Goal: Information Seeking & Learning: Learn about a topic

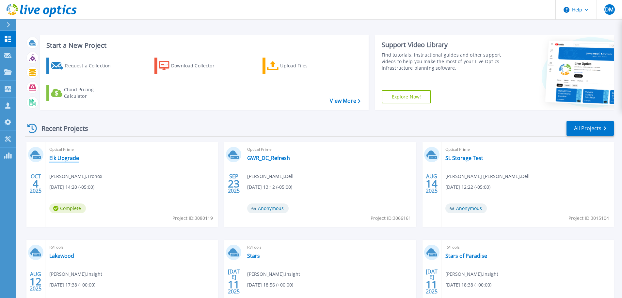
click at [60, 157] on link "Elk Upgrade" at bounding box center [64, 157] width 30 height 7
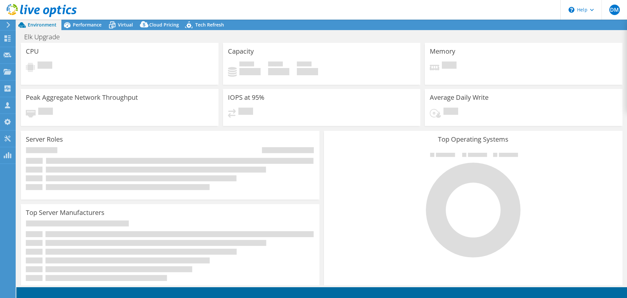
select select "USD"
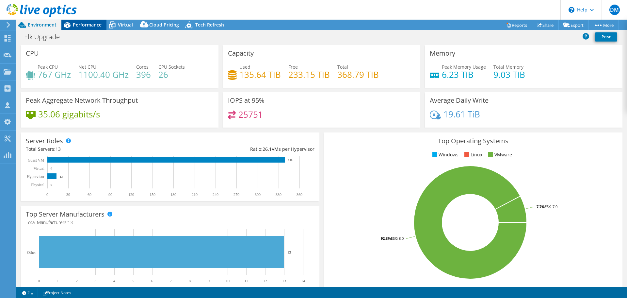
click at [90, 25] on span "Performance" at bounding box center [87, 25] width 29 height 6
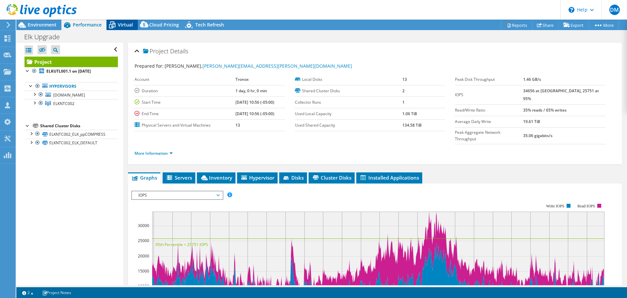
click at [124, 24] on span "Virtual" at bounding box center [125, 25] width 15 height 6
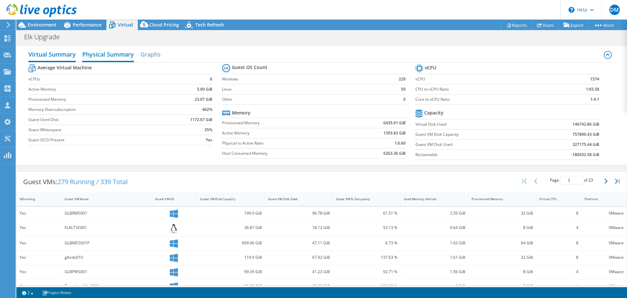
click at [111, 58] on h2 "Physical Summary" at bounding box center [108, 55] width 52 height 14
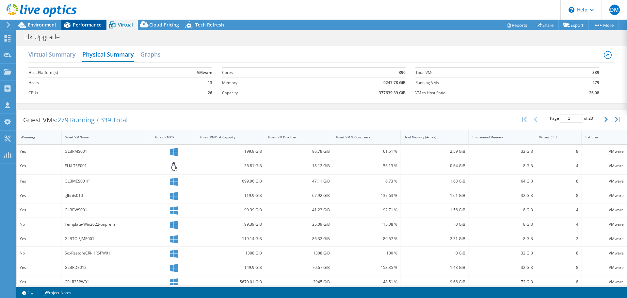
click at [82, 23] on span "Performance" at bounding box center [87, 25] width 29 height 6
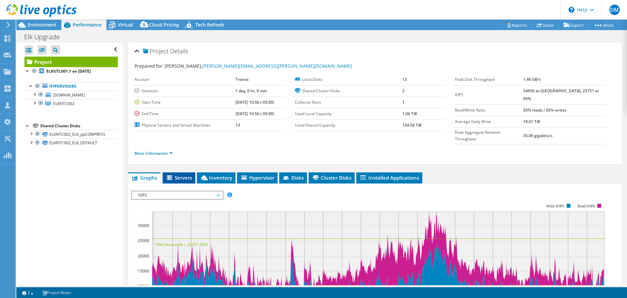
click at [174, 174] on span "Servers" at bounding box center [179, 177] width 26 height 7
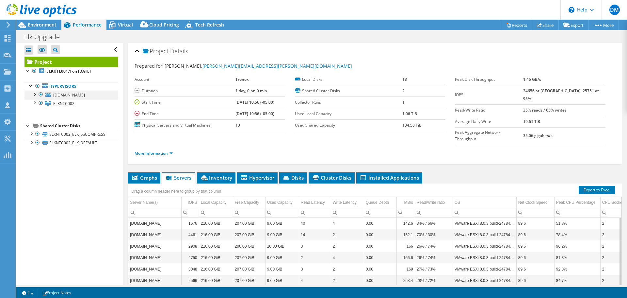
click at [36, 96] on div at bounding box center [34, 93] width 7 height 7
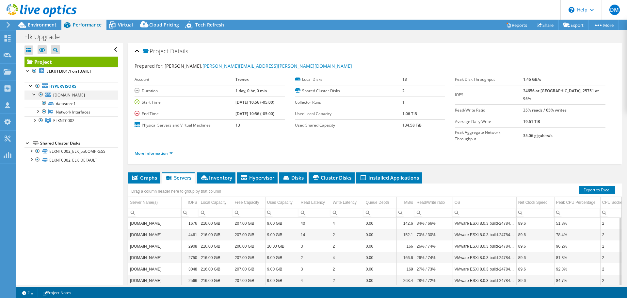
click at [35, 93] on div at bounding box center [34, 93] width 7 height 7
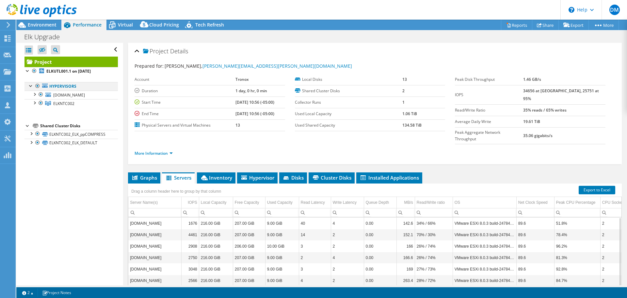
click at [30, 86] on div at bounding box center [31, 85] width 7 height 7
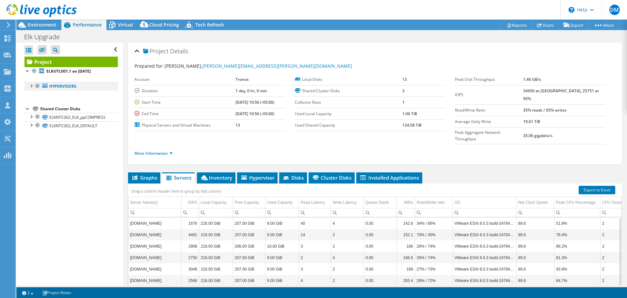
click at [30, 86] on div at bounding box center [31, 85] width 7 height 7
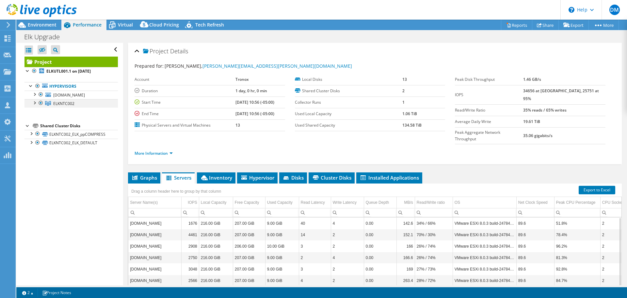
click at [35, 103] on div at bounding box center [34, 102] width 7 height 7
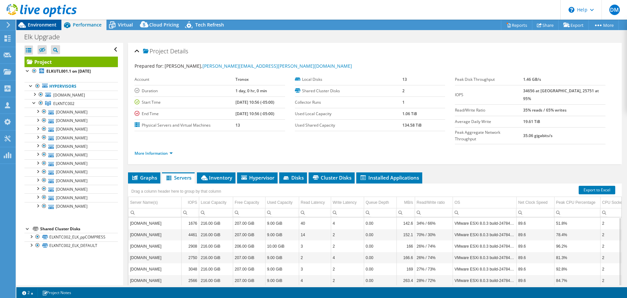
click at [43, 25] on span "Environment" at bounding box center [42, 25] width 29 height 6
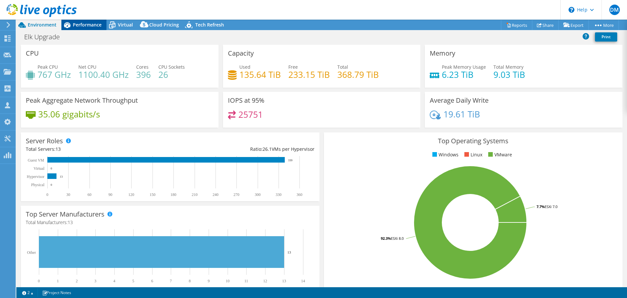
click at [88, 26] on span "Performance" at bounding box center [87, 25] width 29 height 6
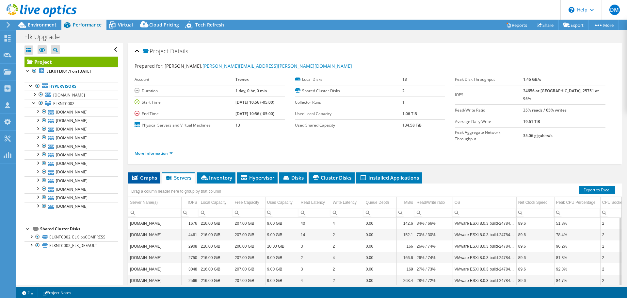
click at [145, 174] on span "Graphs" at bounding box center [144, 177] width 26 height 7
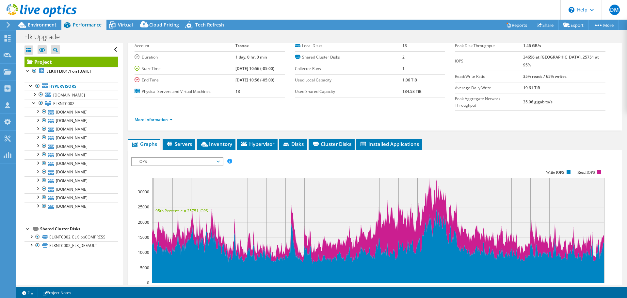
scroll to position [34, 0]
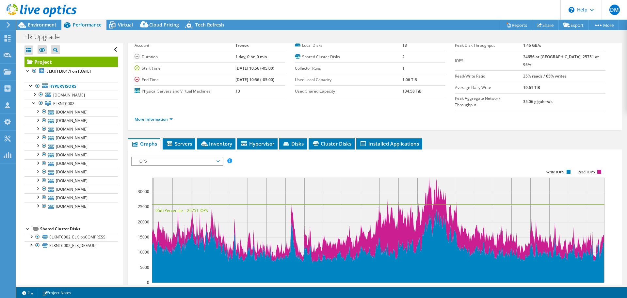
click at [219, 157] on span "IOPS" at bounding box center [177, 161] width 84 height 8
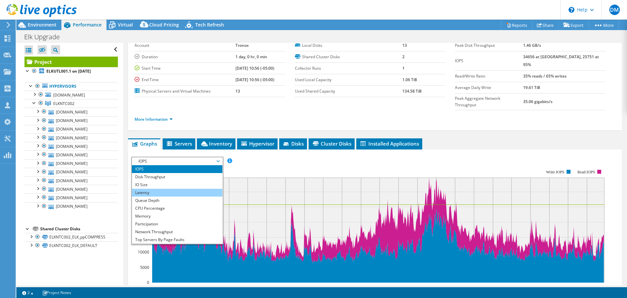
click at [206, 188] on li "Latency" at bounding box center [177, 192] width 90 height 8
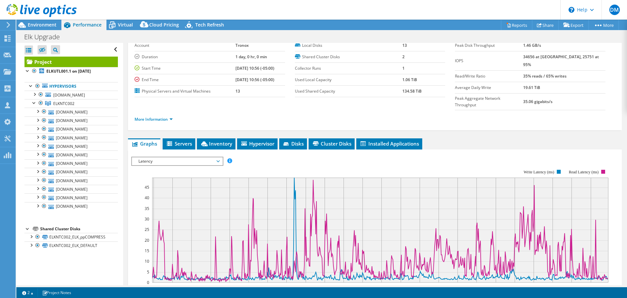
click at [220, 157] on span "Latency" at bounding box center [177, 161] width 90 height 8
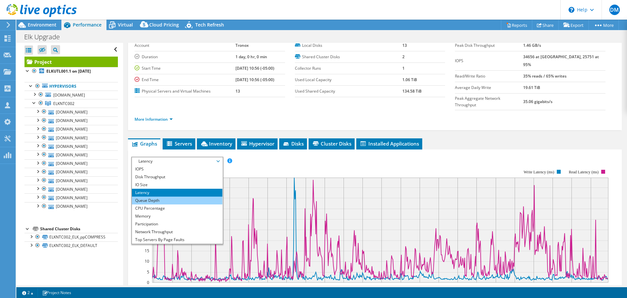
click at [203, 196] on li "Queue Depth" at bounding box center [177, 200] width 90 height 8
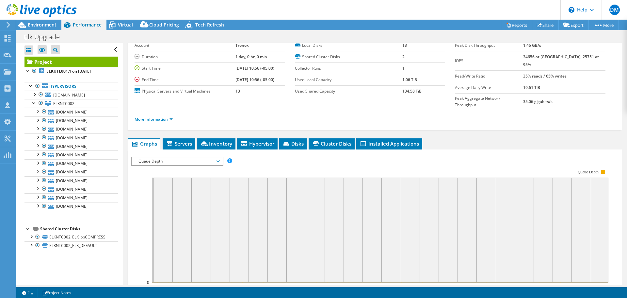
click at [219, 157] on span "Queue Depth" at bounding box center [177, 161] width 84 height 8
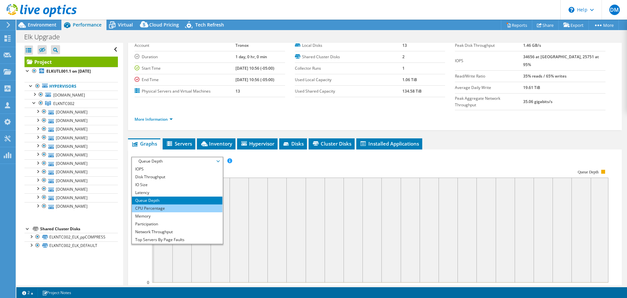
click at [194, 204] on li "CPU Percentage" at bounding box center [177, 208] width 90 height 8
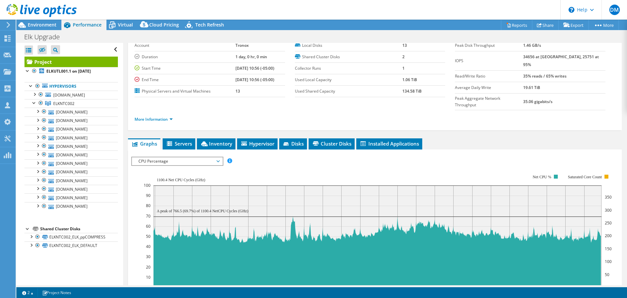
click at [218, 157] on span "CPU Percentage" at bounding box center [177, 161] width 84 height 8
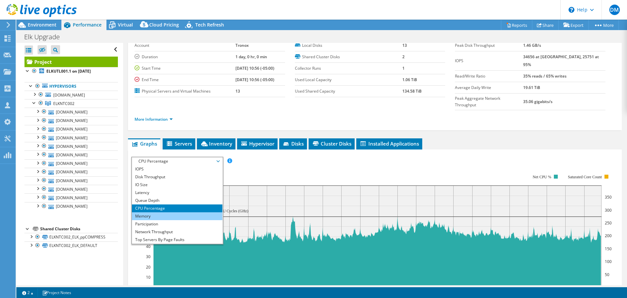
click at [176, 212] on li "Memory" at bounding box center [177, 216] width 90 height 8
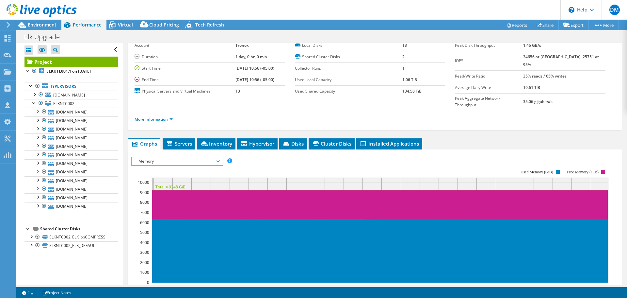
click at [220, 160] on icon at bounding box center [218, 161] width 3 height 2
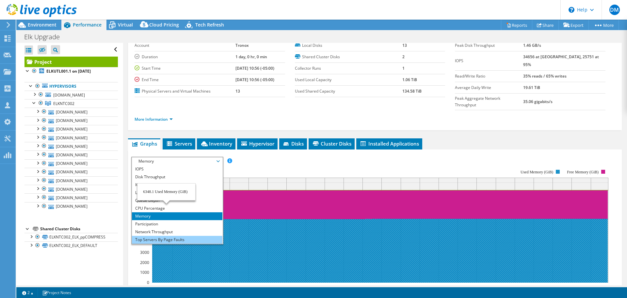
click at [166, 236] on li "Top Servers By Page Faults" at bounding box center [177, 240] width 90 height 8
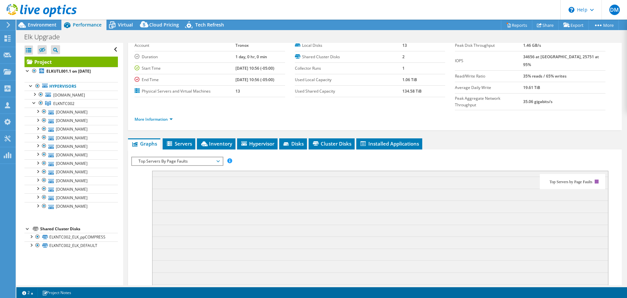
click at [138, 255] on rect at bounding box center [369, 230] width 477 height 131
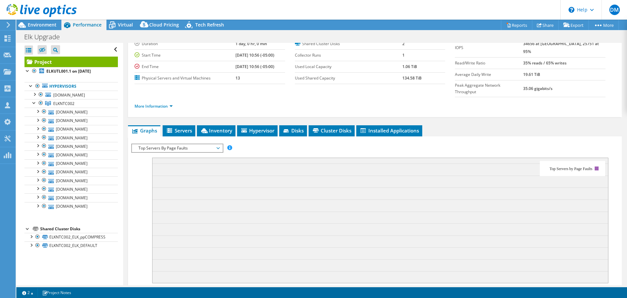
click at [220, 144] on span "Top Servers By Page Faults" at bounding box center [177, 148] width 90 height 8
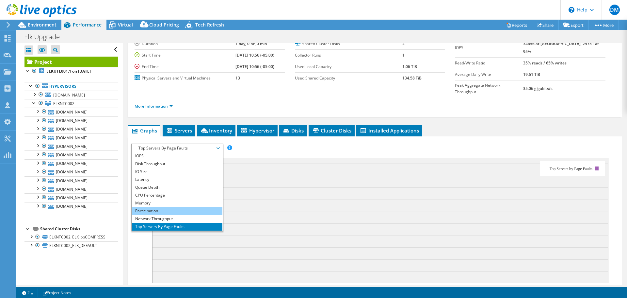
click at [148, 207] on li "Participation" at bounding box center [177, 211] width 90 height 8
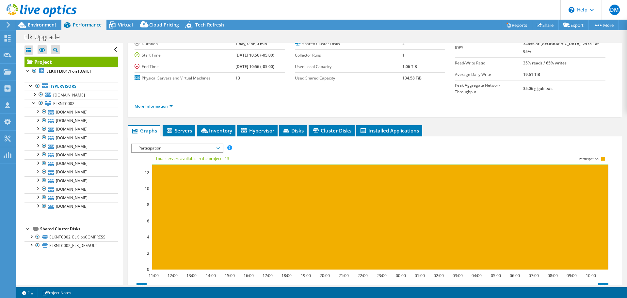
click at [221, 144] on span "Participation" at bounding box center [177, 148] width 90 height 8
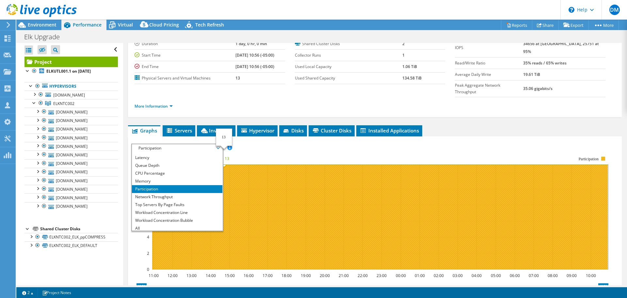
scroll to position [24, 0]
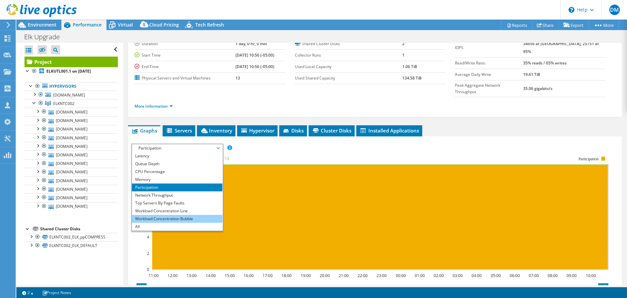
click at [150, 215] on li "Workload Concentration Bubble" at bounding box center [177, 219] width 90 height 8
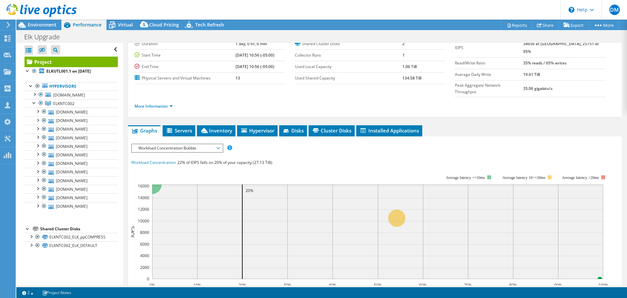
click at [310, 144] on div "IOPS Disk Throughput IO Size Latency Queue Depth CPU Percentage Memory Page Fau…" at bounding box center [374, 264] width 487 height 242
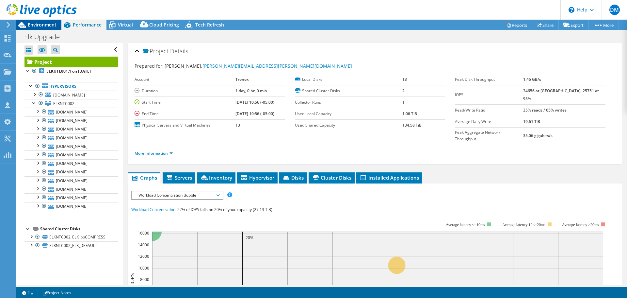
click at [43, 23] on span "Environment" at bounding box center [42, 25] width 29 height 6
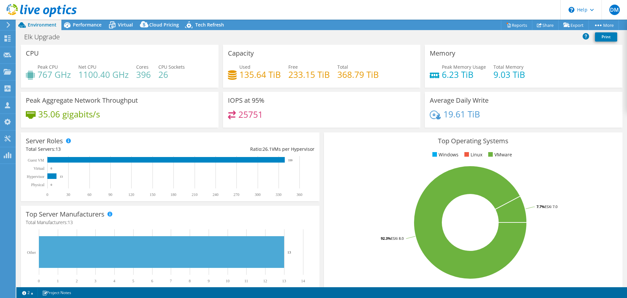
click at [600, 172] on rect at bounding box center [470, 222] width 283 height 114
click at [101, 22] on span "Performance" at bounding box center [87, 25] width 29 height 6
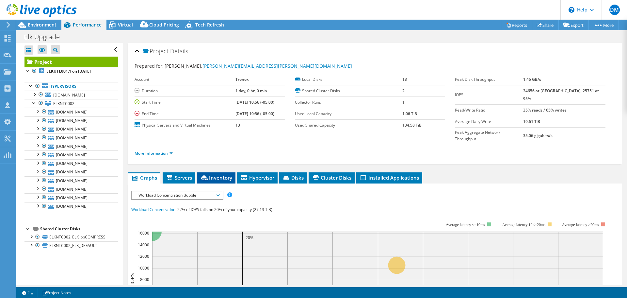
click at [216, 174] on span "Inventory" at bounding box center [216, 177] width 32 height 7
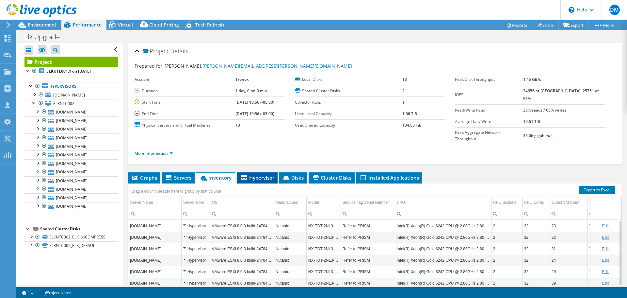
click at [250, 172] on li "Hypervisor" at bounding box center [257, 177] width 41 height 11
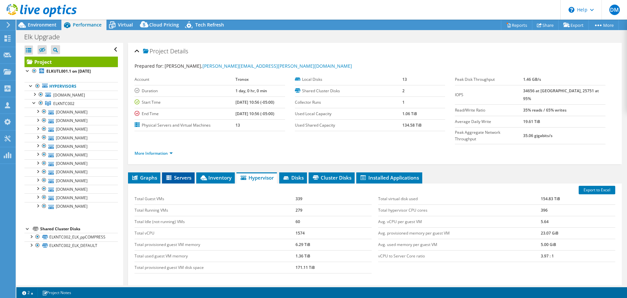
click at [179, 174] on span "Servers" at bounding box center [178, 177] width 26 height 7
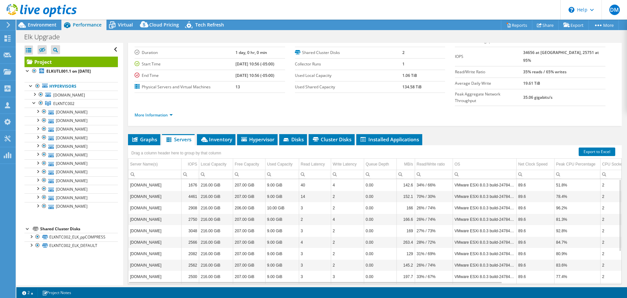
scroll to position [49, 0]
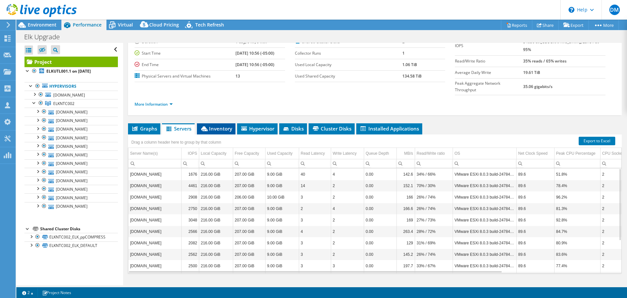
click at [220, 125] on span "Inventory" at bounding box center [216, 128] width 32 height 7
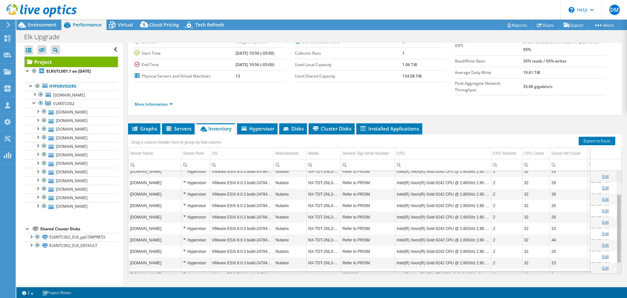
scroll to position [50, 0]
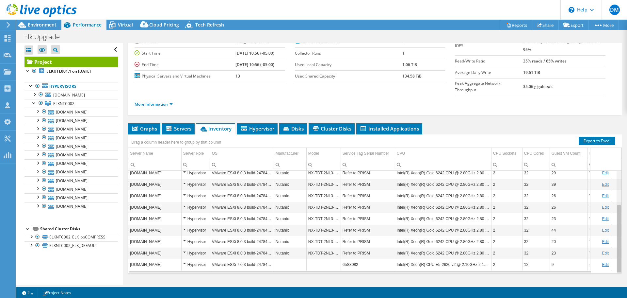
drag, startPoint x: 615, startPoint y: 171, endPoint x: 589, endPoint y: 226, distance: 61.5
click at [589, 226] on body "DM Partner Team Member [PERSON_NAME] [PERSON_NAME][EMAIL_ADDRESS][PERSON_NAME][…" at bounding box center [313, 149] width 627 height 298
click at [253, 125] on span "Hypervisor" at bounding box center [257, 128] width 34 height 7
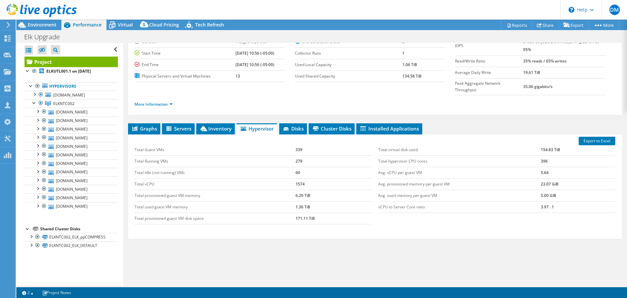
scroll to position [0, 0]
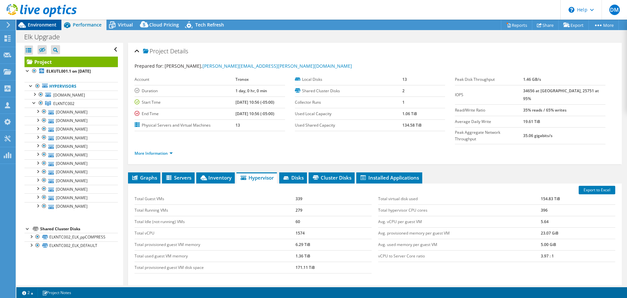
click at [50, 25] on span "Environment" at bounding box center [42, 25] width 29 height 6
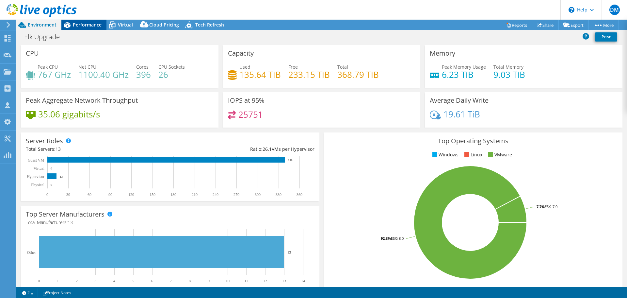
click at [91, 26] on span "Performance" at bounding box center [87, 25] width 29 height 6
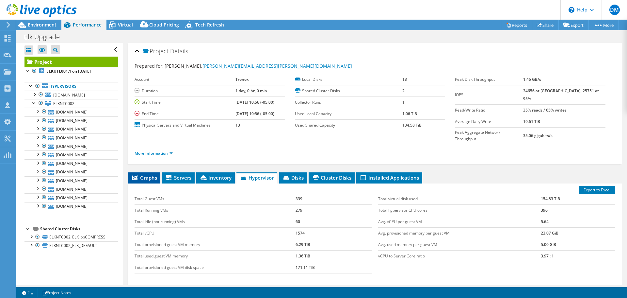
click at [149, 174] on span "Graphs" at bounding box center [144, 177] width 26 height 7
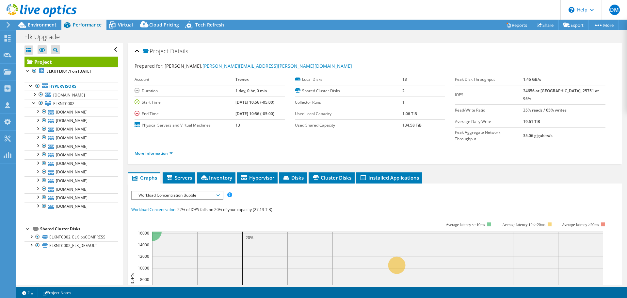
click at [219, 191] on span "Workload Concentration Bubble" at bounding box center [177, 195] width 84 height 8
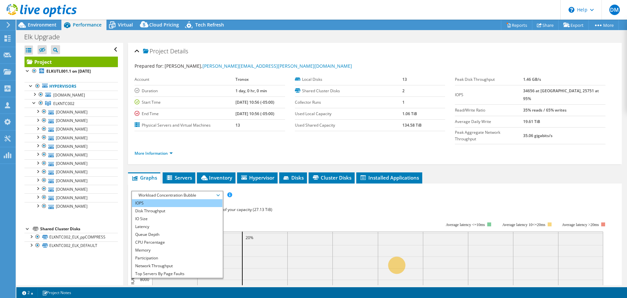
click at [142, 199] on li "IOPS" at bounding box center [177, 203] width 90 height 8
